Goal: Task Accomplishment & Management: Use online tool/utility

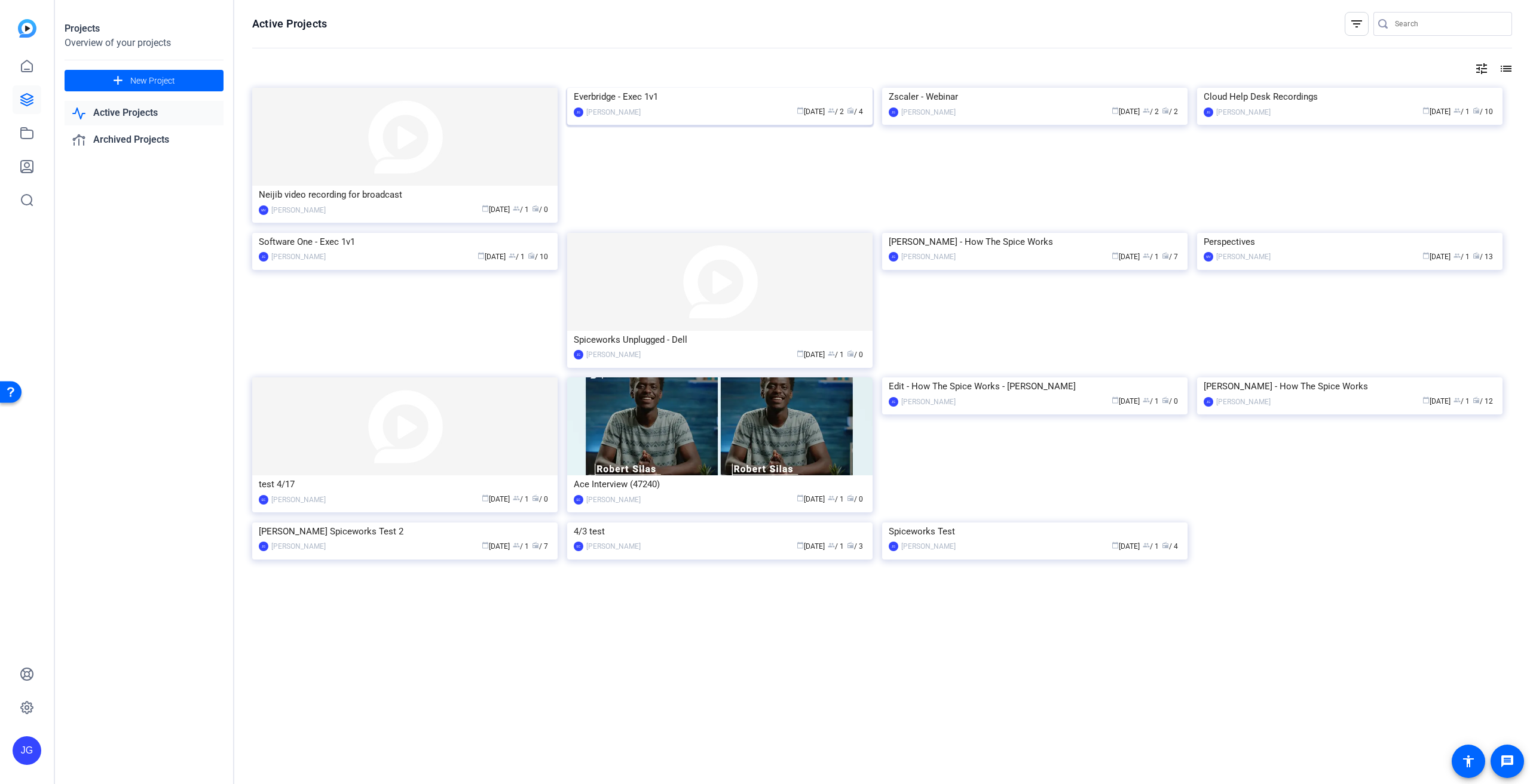
click at [737, 105] on div "Everbridge - Exec 1v1" at bounding box center [720, 97] width 293 height 18
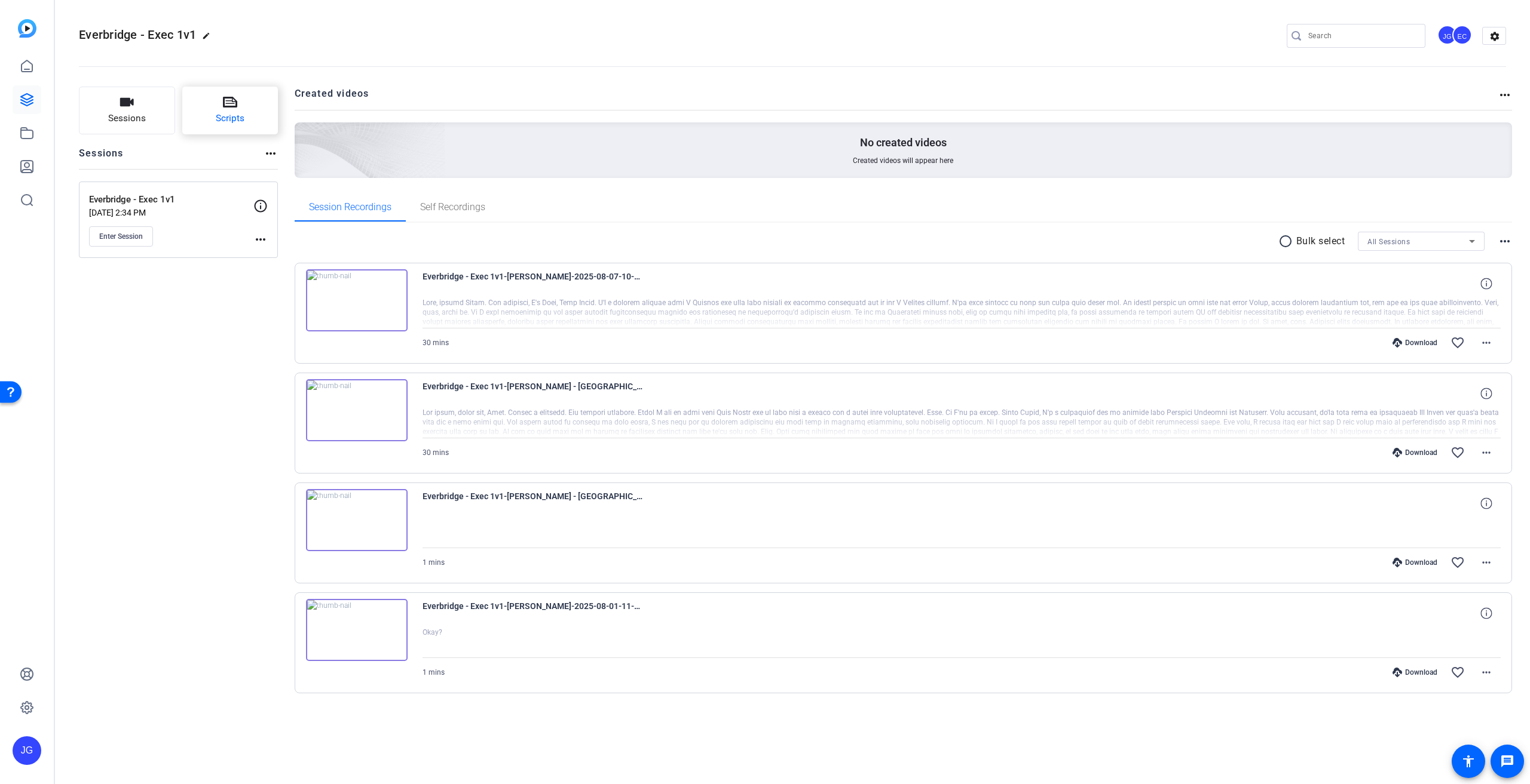
click at [228, 112] on span "Scripts" at bounding box center [230, 118] width 28 height 14
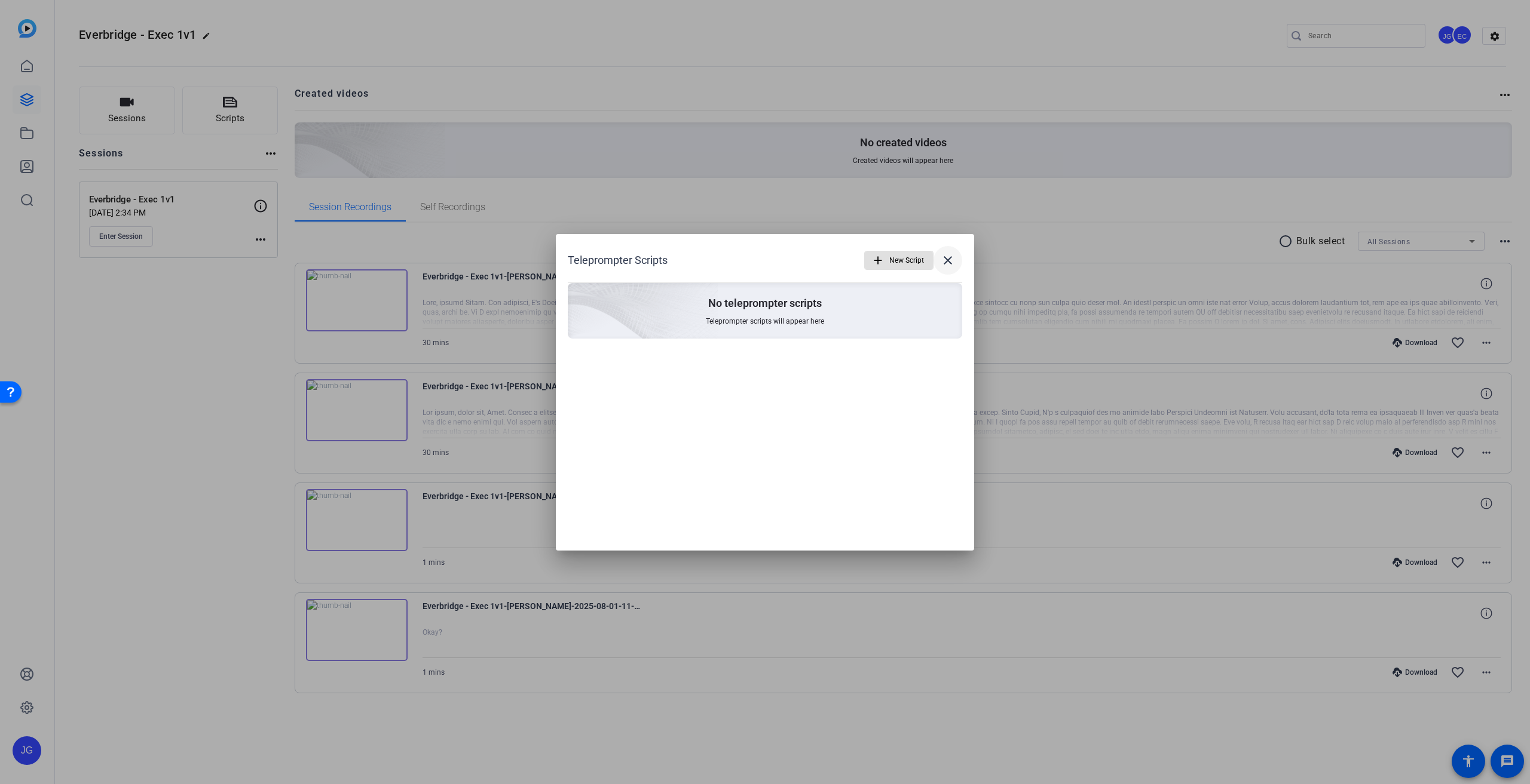
click at [951, 259] on mat-icon "close" at bounding box center [948, 261] width 14 height 14
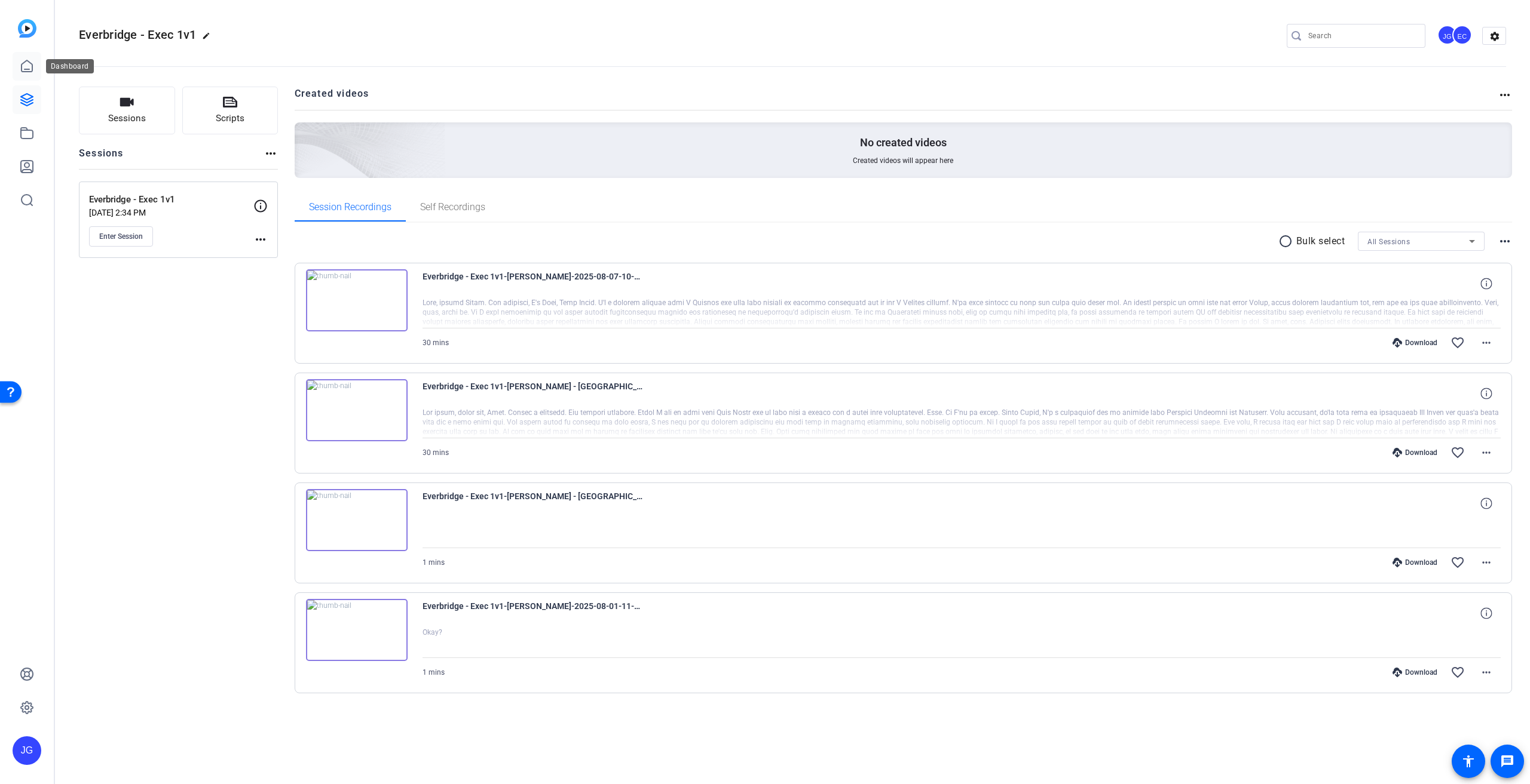
click at [35, 70] on link at bounding box center [27, 66] width 28 height 28
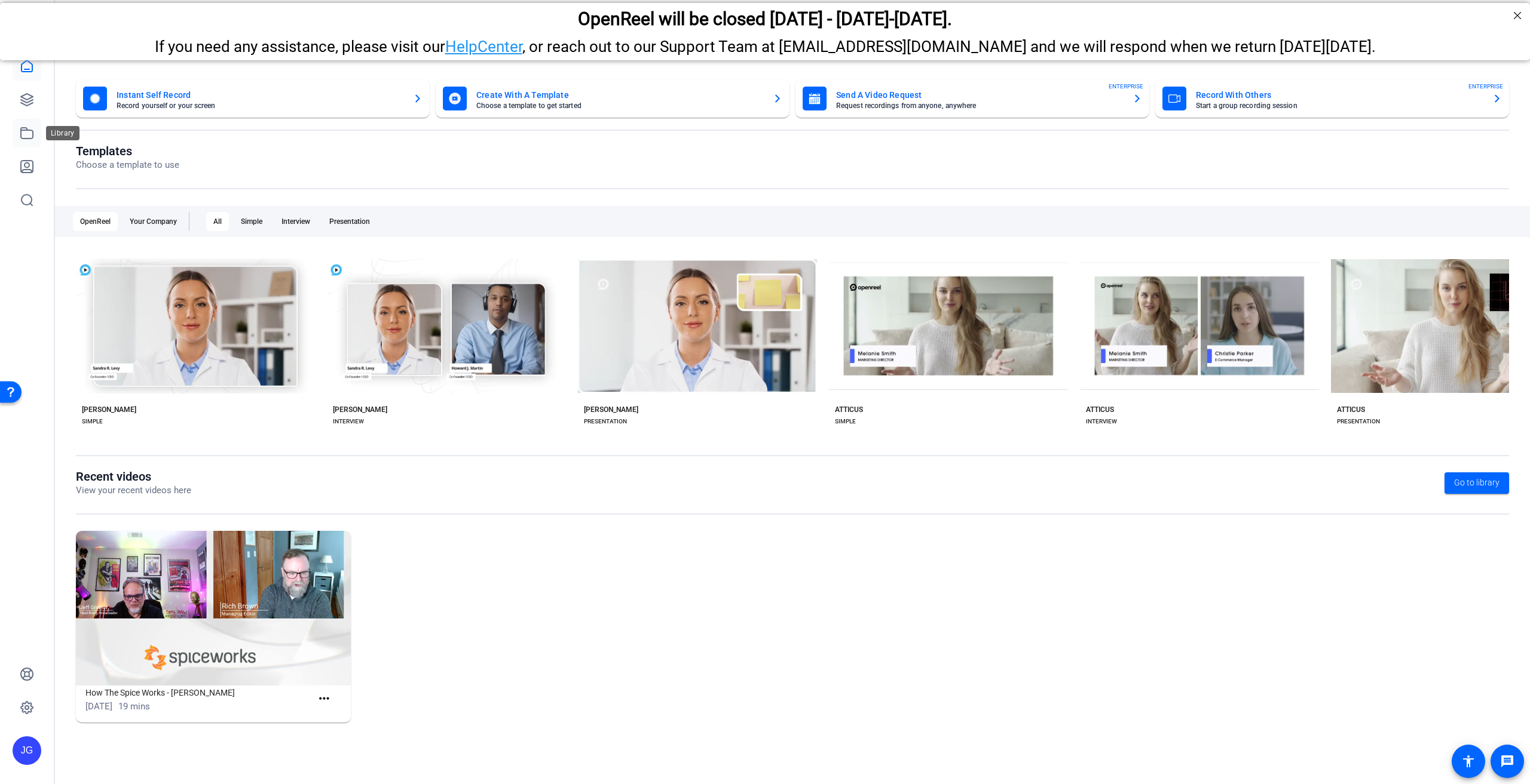
click at [27, 136] on icon at bounding box center [27, 133] width 14 height 14
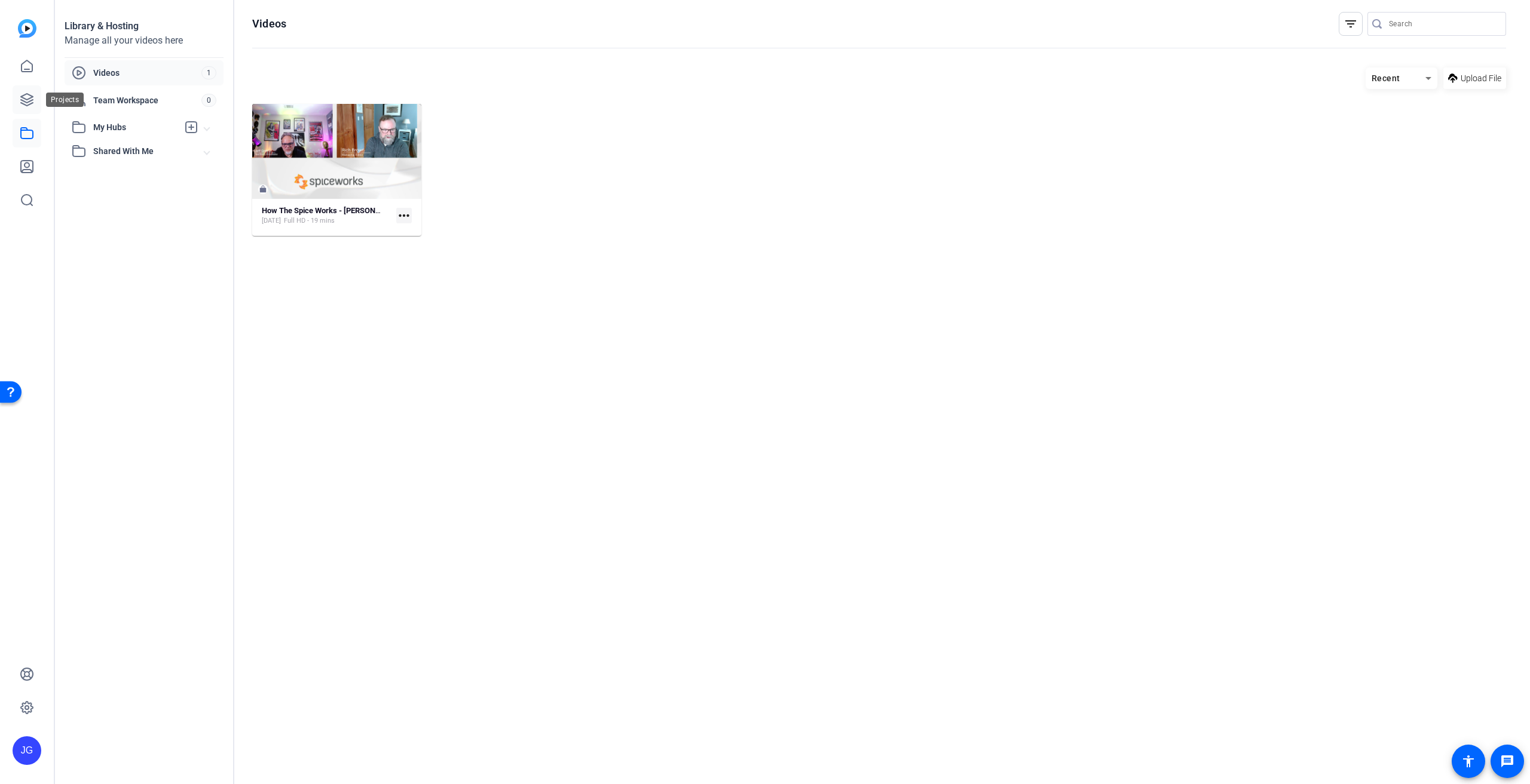
click at [35, 98] on link at bounding box center [27, 100] width 28 height 28
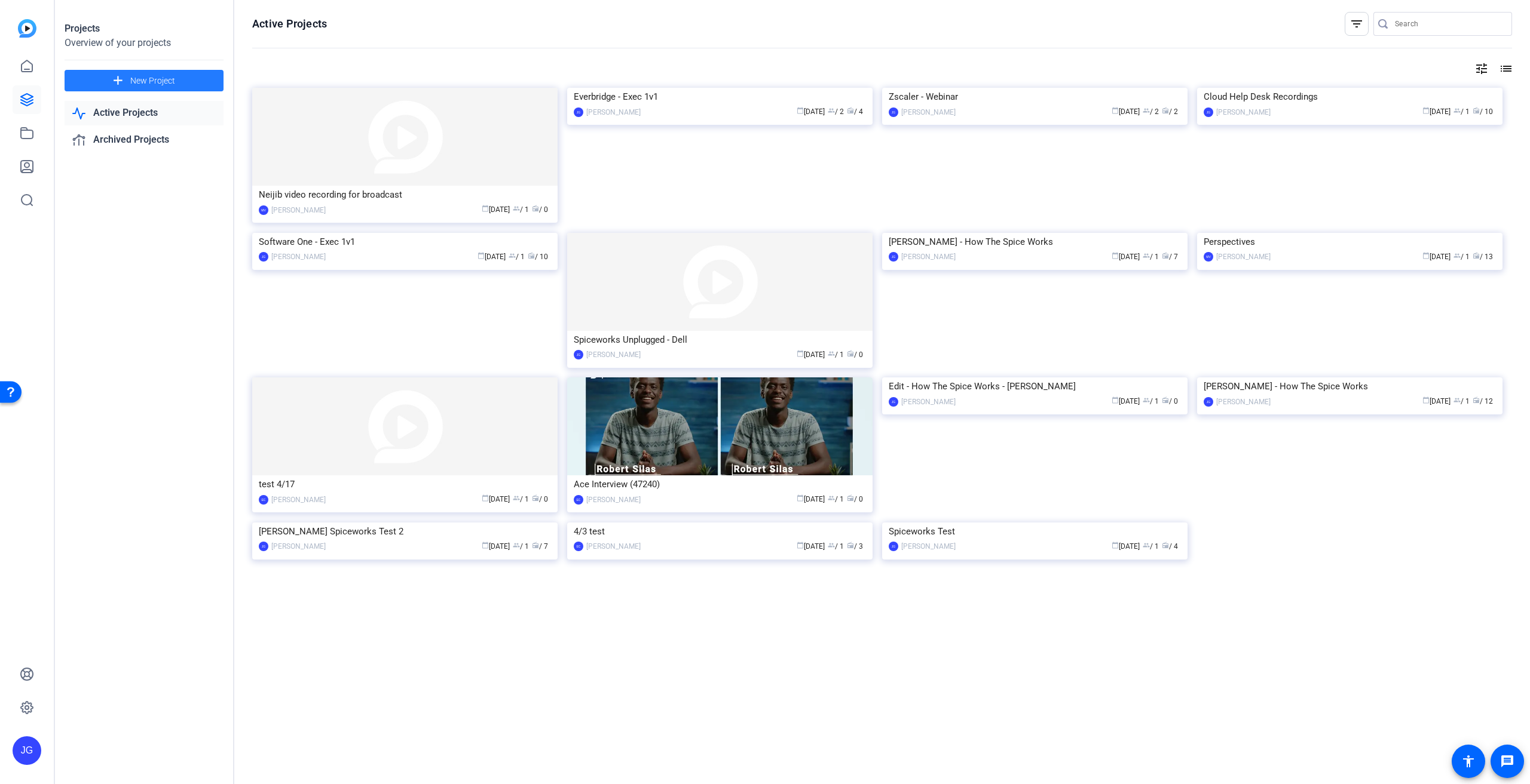
click at [206, 78] on span at bounding box center [144, 80] width 159 height 28
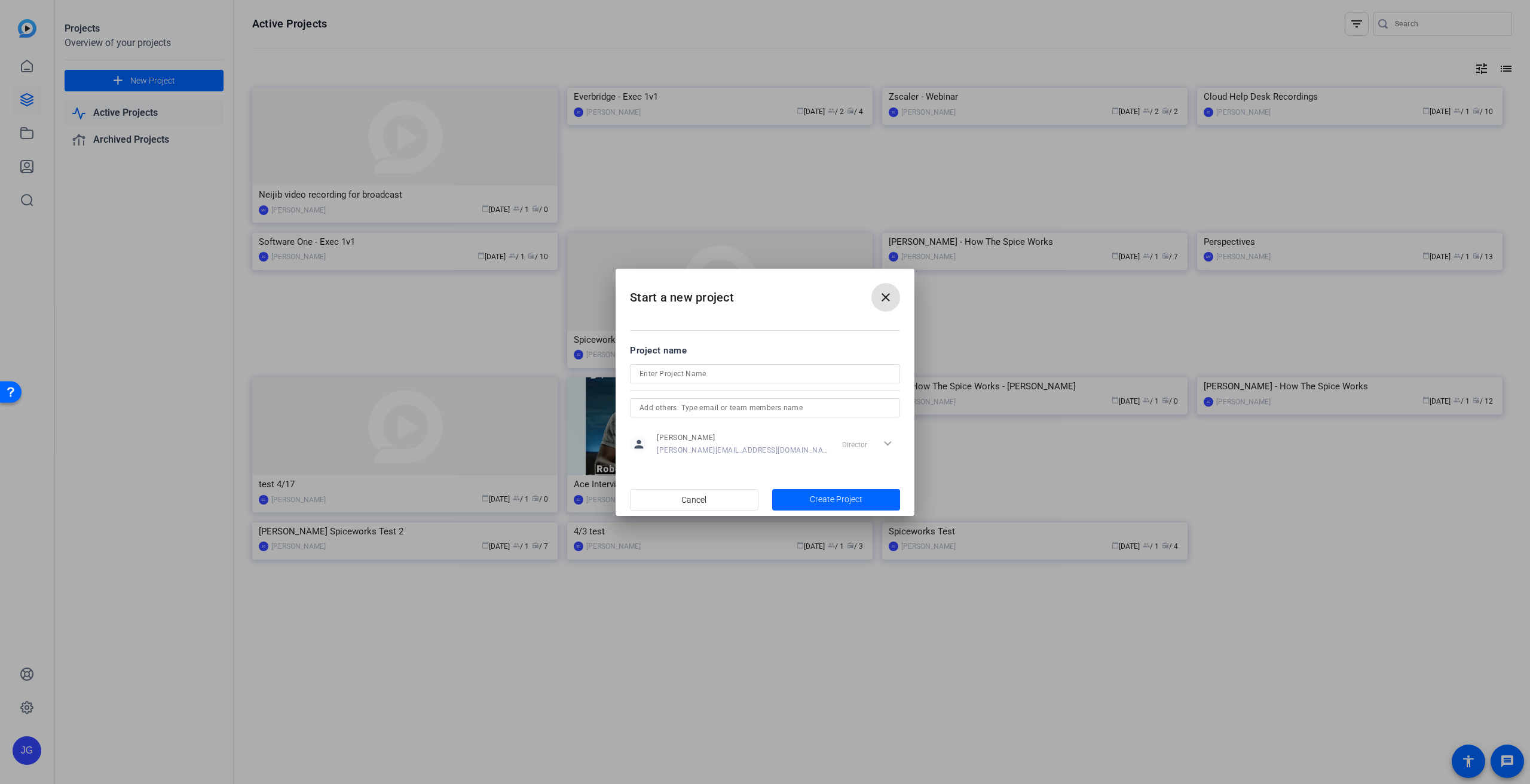
click at [713, 375] on input at bounding box center [765, 374] width 251 height 14
paste input "Qlik"
type input "Qlik - Exec 1v1"
click at [848, 496] on span "Create Project" at bounding box center [836, 499] width 52 height 12
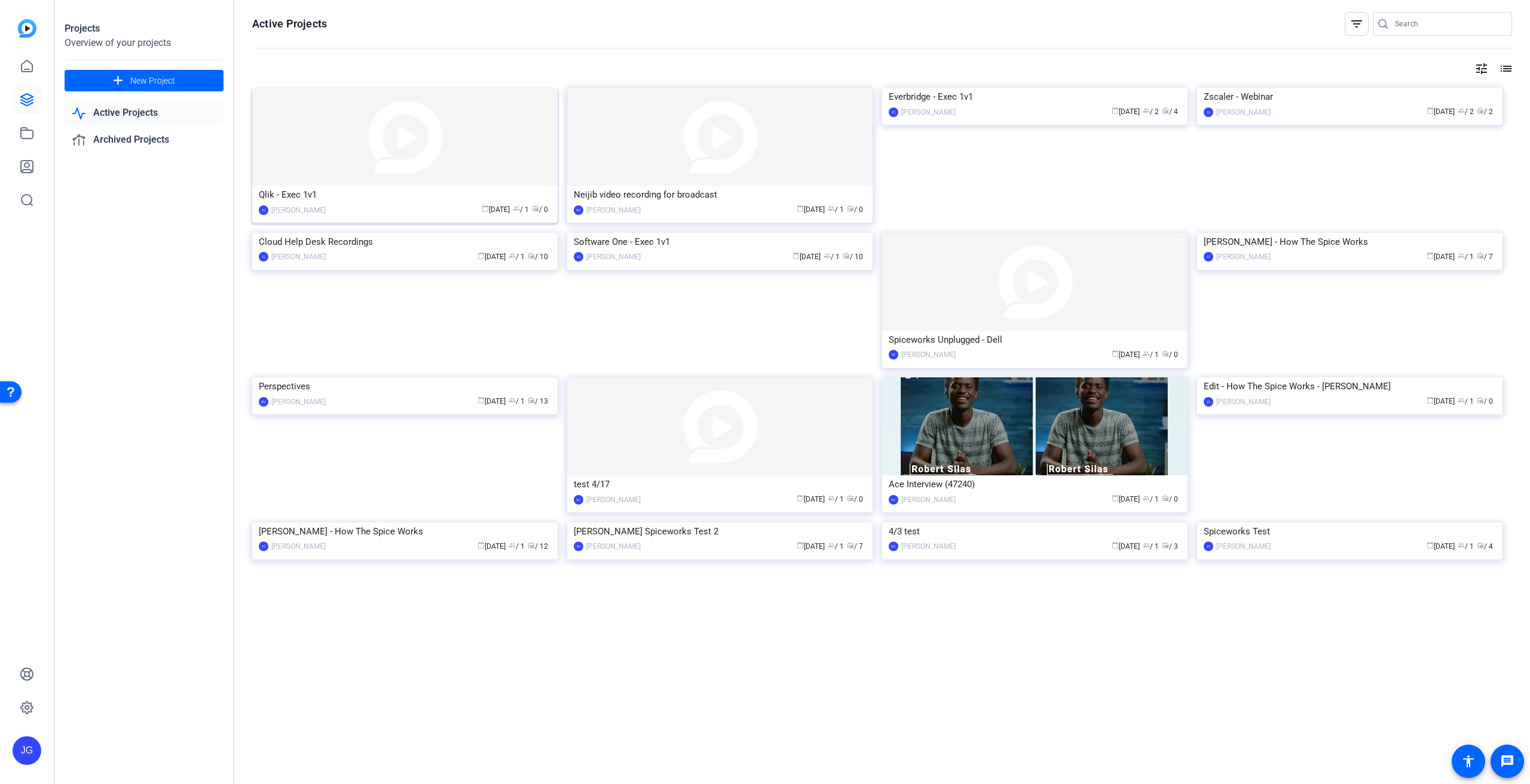
click at [417, 128] on img at bounding box center [405, 136] width 305 height 98
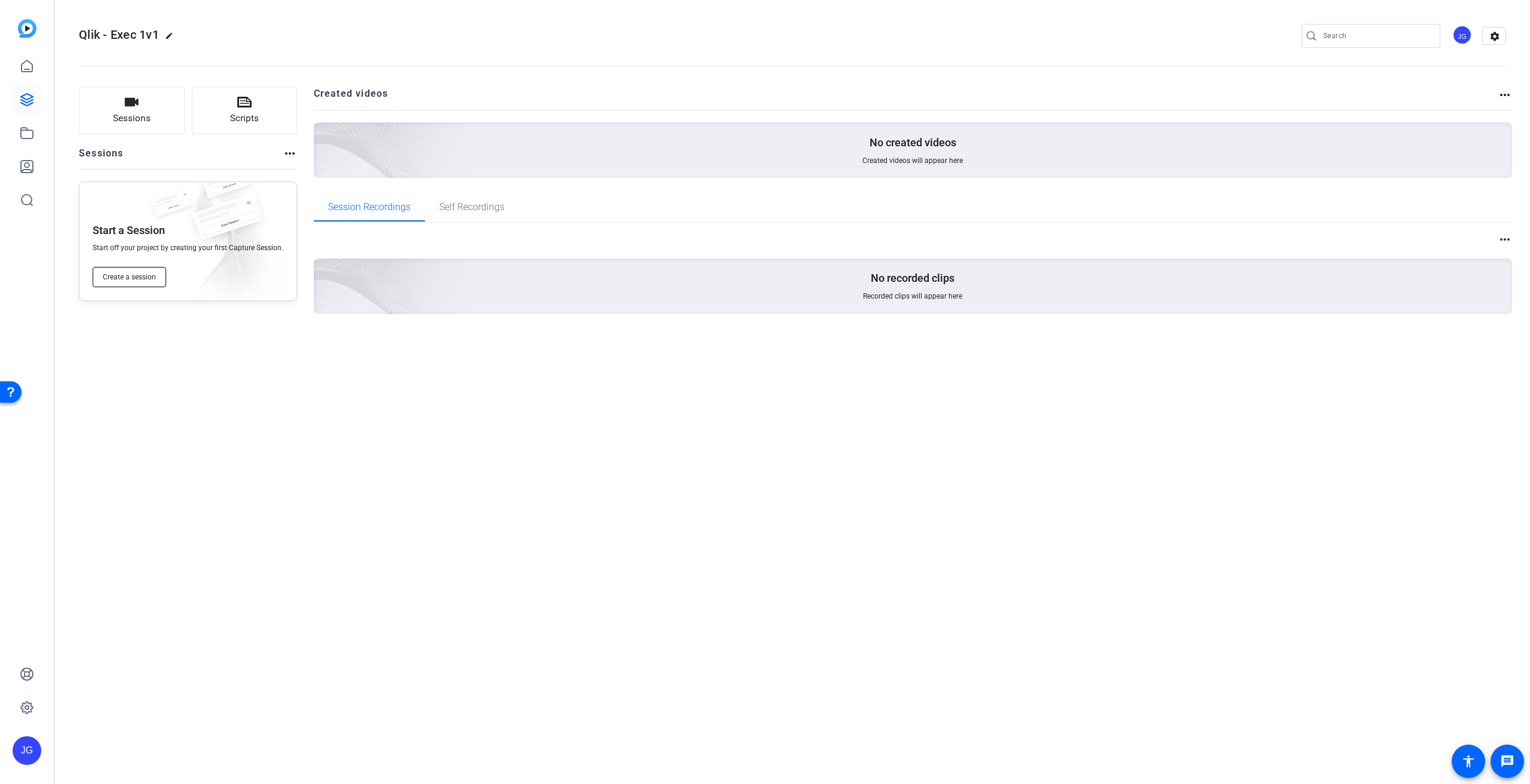
click at [128, 283] on button "Create a session" at bounding box center [129, 277] width 74 height 20
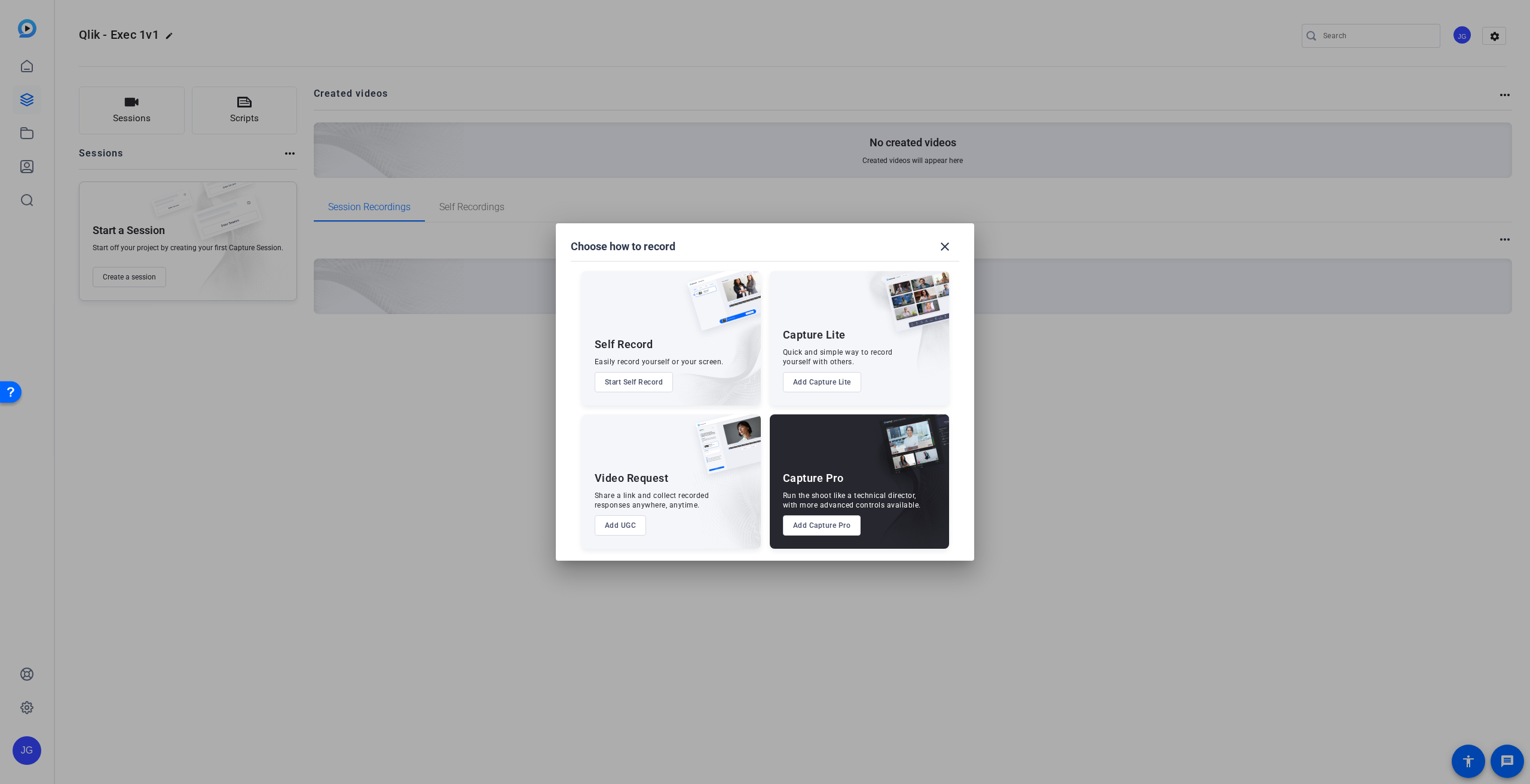
click at [832, 441] on div "Capture Pro Run the shoot like a technical director, with more advanced control…" at bounding box center [859, 482] width 179 height 135
click at [826, 517] on button "Add Capture Pro" at bounding box center [822, 525] width 78 height 20
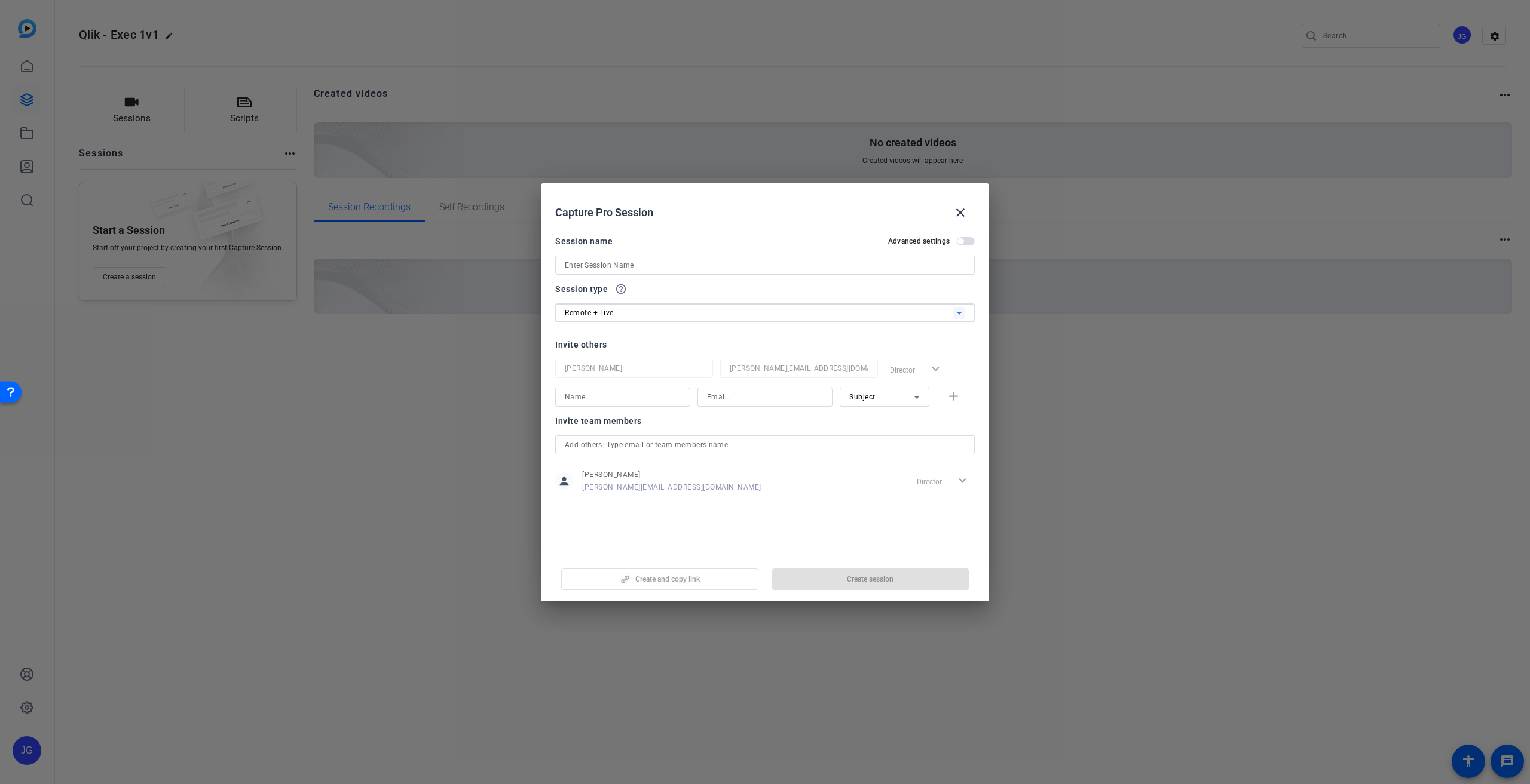
click at [682, 311] on div "Remote + Live" at bounding box center [759, 312] width 388 height 15
click at [682, 311] on div at bounding box center [765, 392] width 1530 height 784
click at [617, 263] on input at bounding box center [765, 265] width 401 height 14
paste input "Qlik"
type input "Qlik - Exec 1v1"
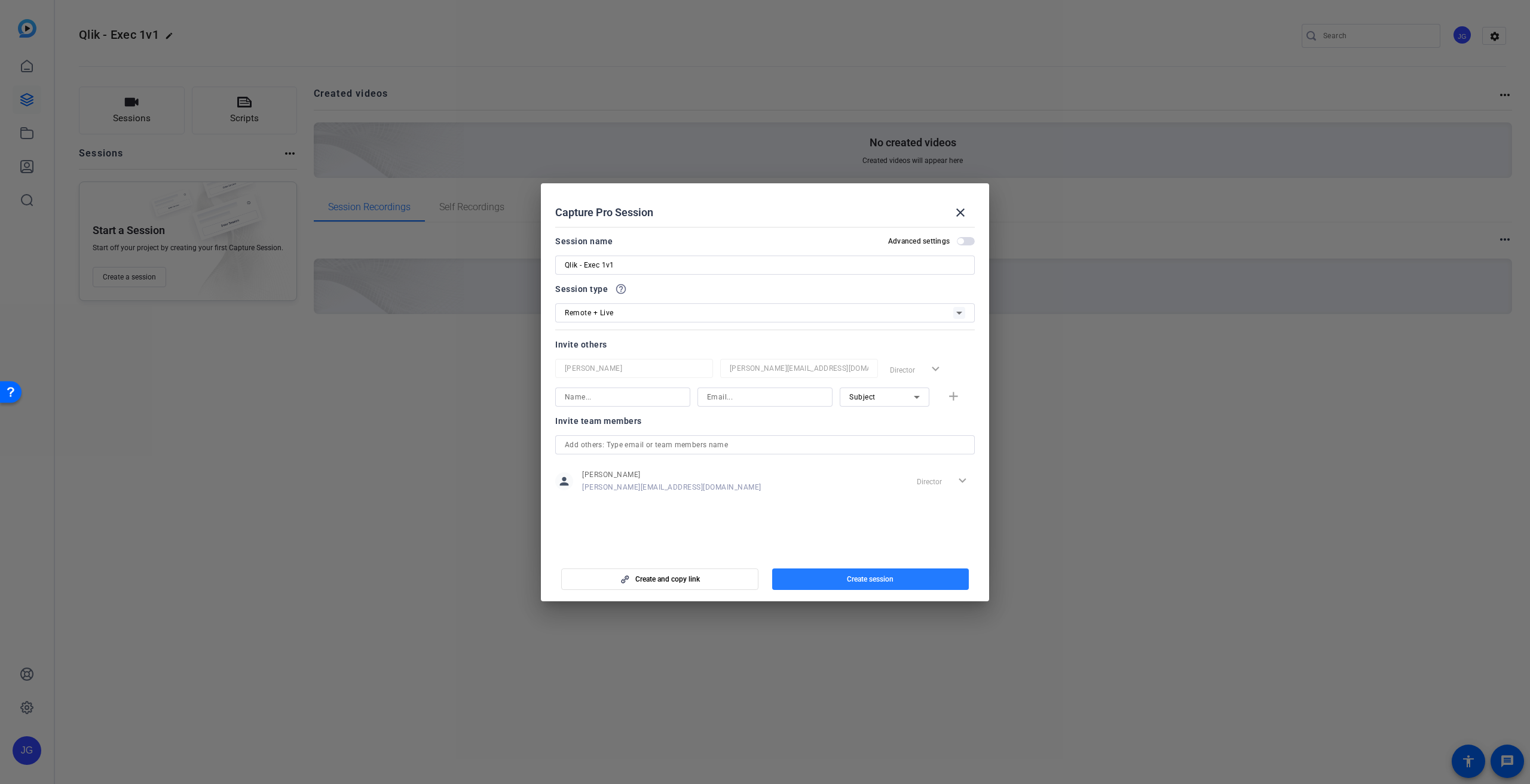
click at [859, 575] on span "Create session" at bounding box center [870, 579] width 47 height 10
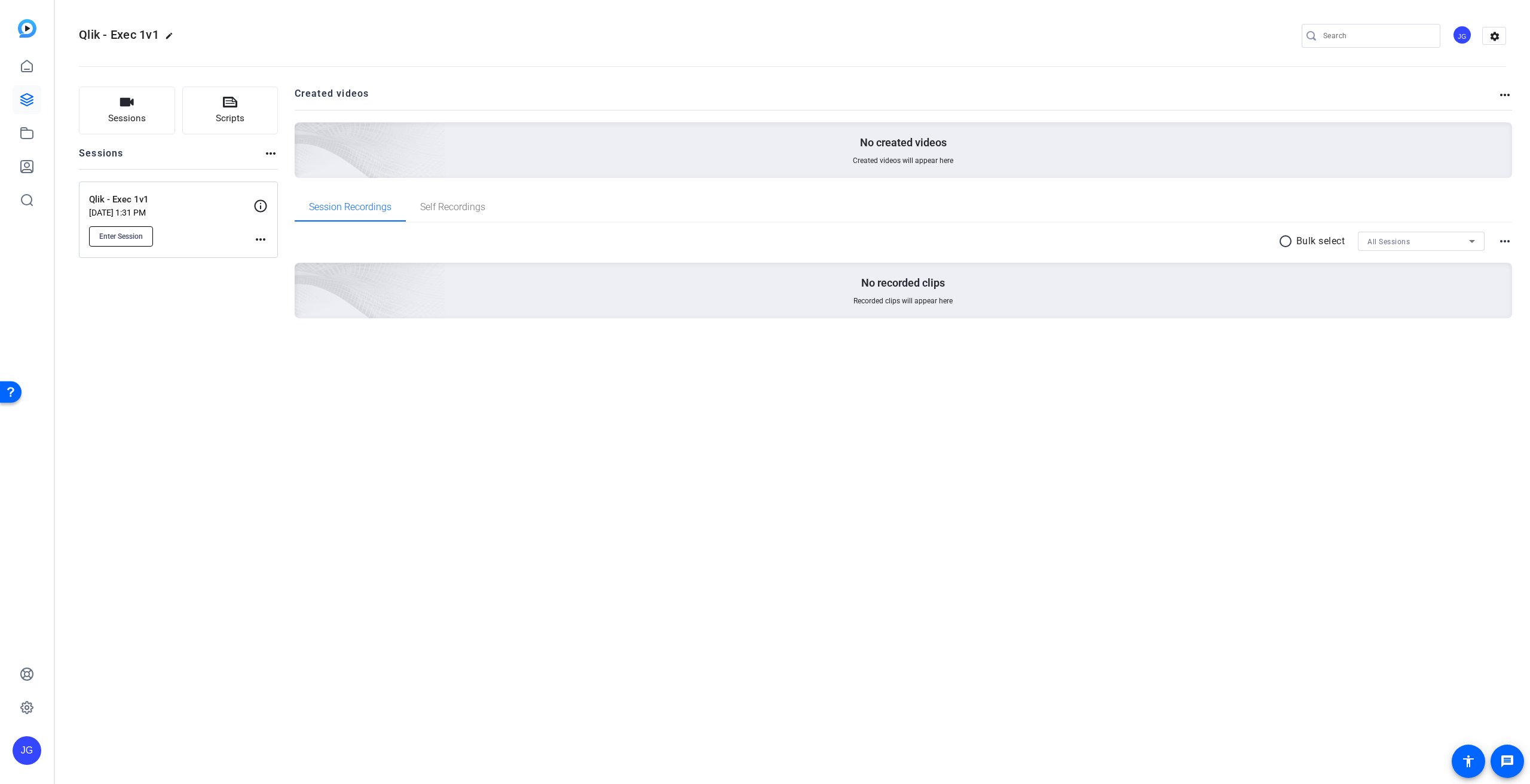
click at [108, 235] on span "Enter Session" at bounding box center [120, 236] width 43 height 10
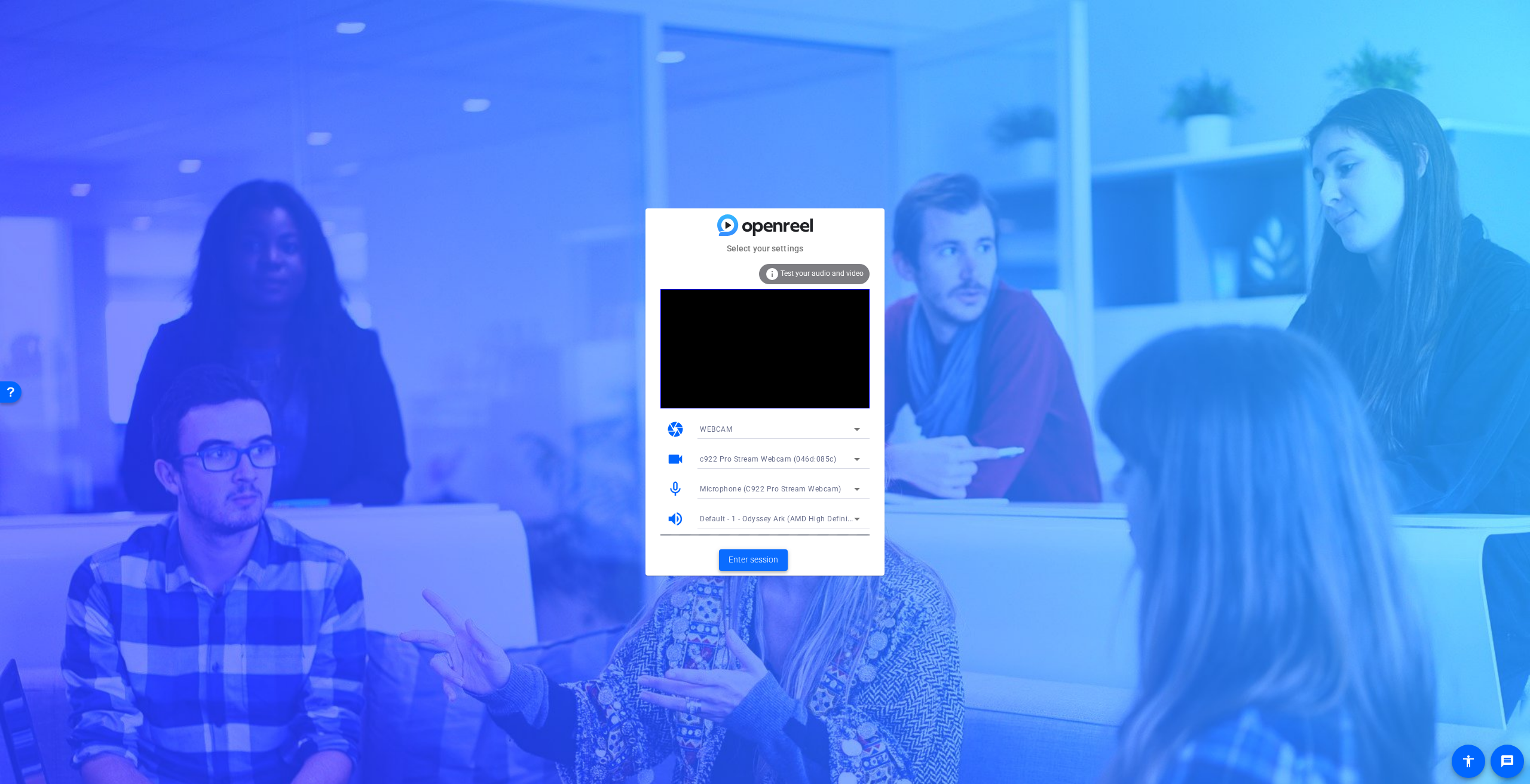
click at [768, 559] on span "Enter session" at bounding box center [753, 560] width 50 height 12
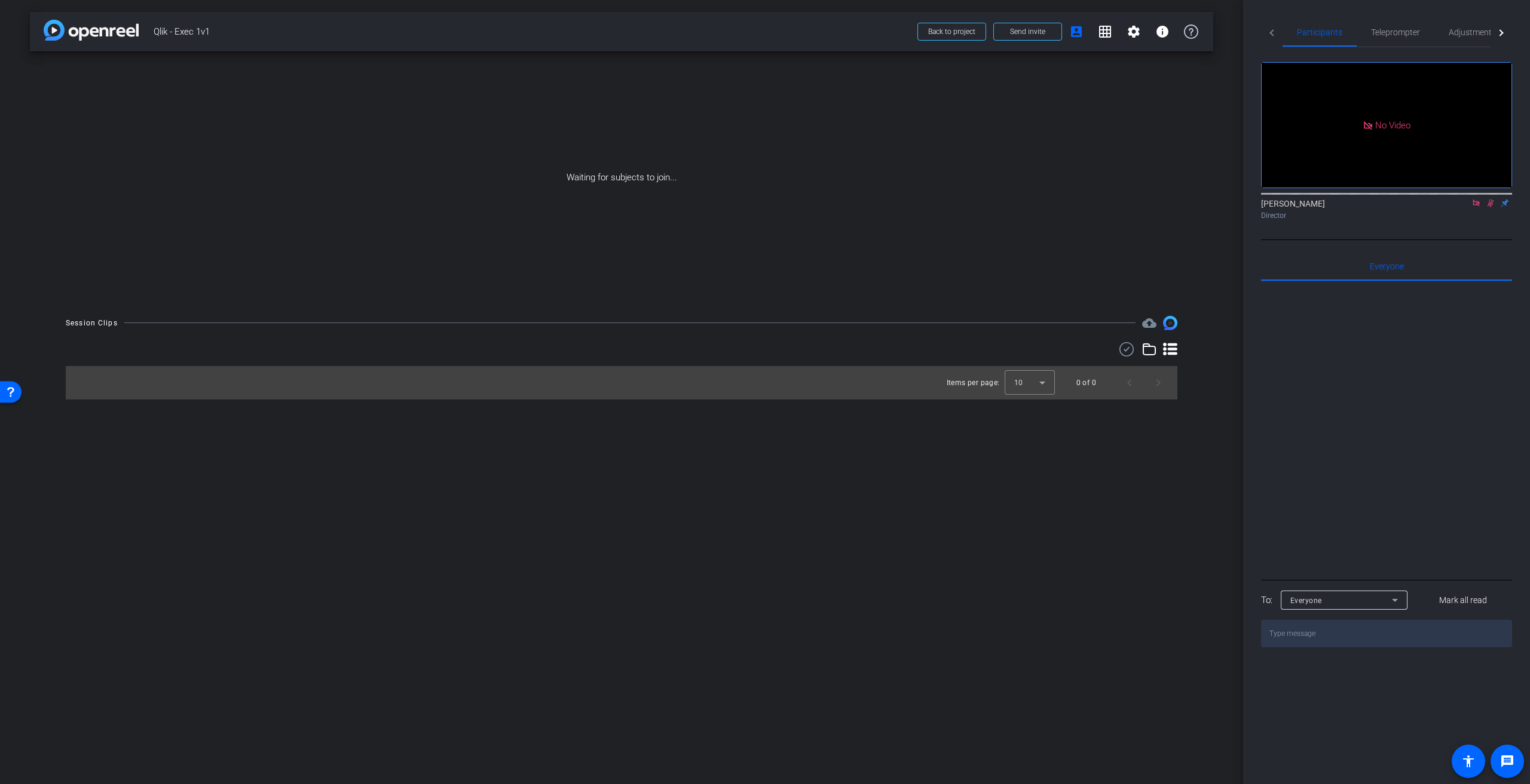
click at [1468, 213] on div "[PERSON_NAME] Director" at bounding box center [1386, 210] width 251 height 23
click at [1476, 206] on icon at bounding box center [1476, 202] width 6 height 6
click at [1477, 207] on icon at bounding box center [1476, 203] width 6 height 8
click at [1477, 207] on icon at bounding box center [1476, 203] width 5 height 8
click at [1048, 35] on span at bounding box center [1028, 32] width 67 height 28
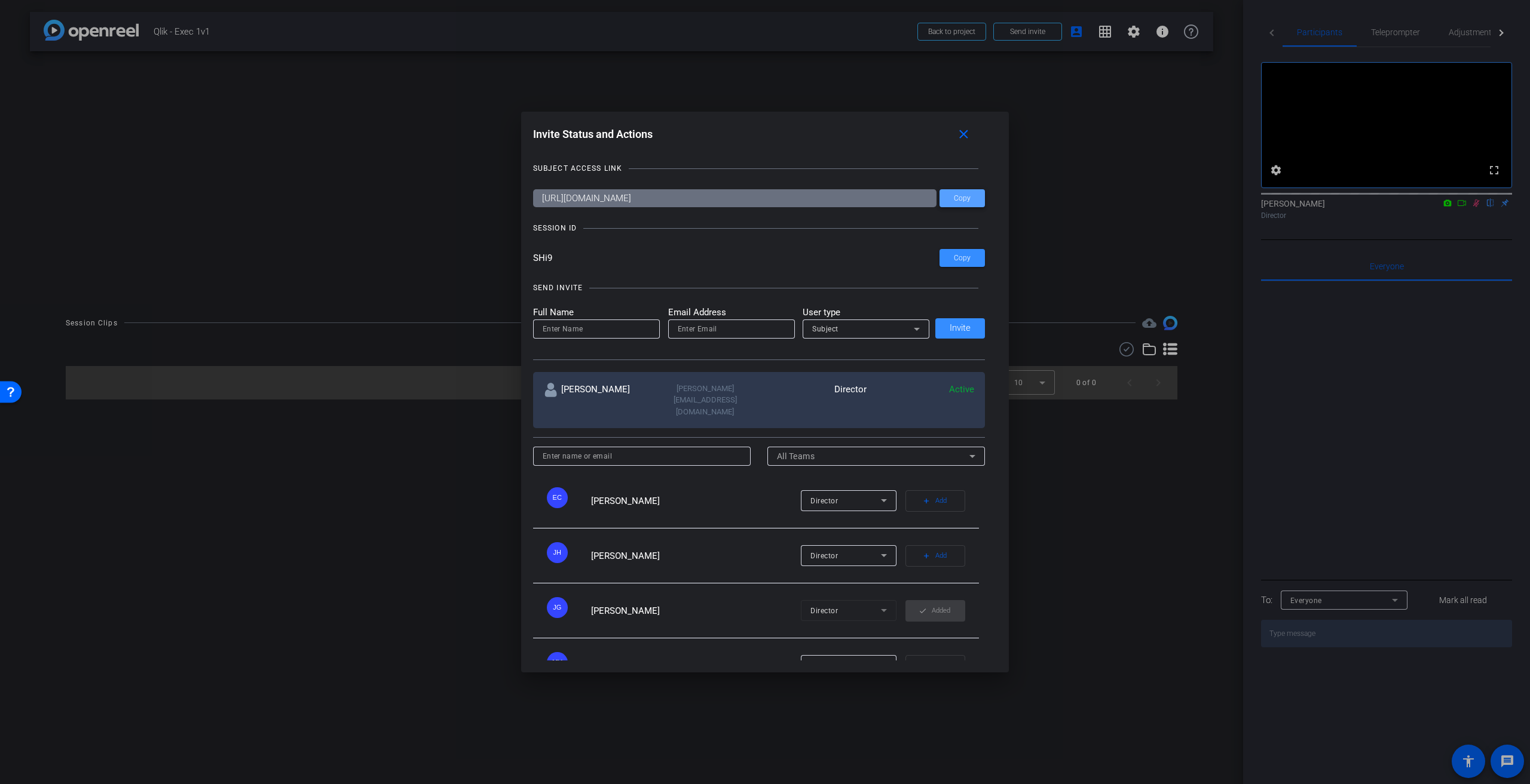
click at [953, 205] on span at bounding box center [962, 198] width 45 height 28
click at [966, 136] on mat-icon "close" at bounding box center [963, 135] width 15 height 15
